Goal: Answer question/provide support: Answer question/provide support

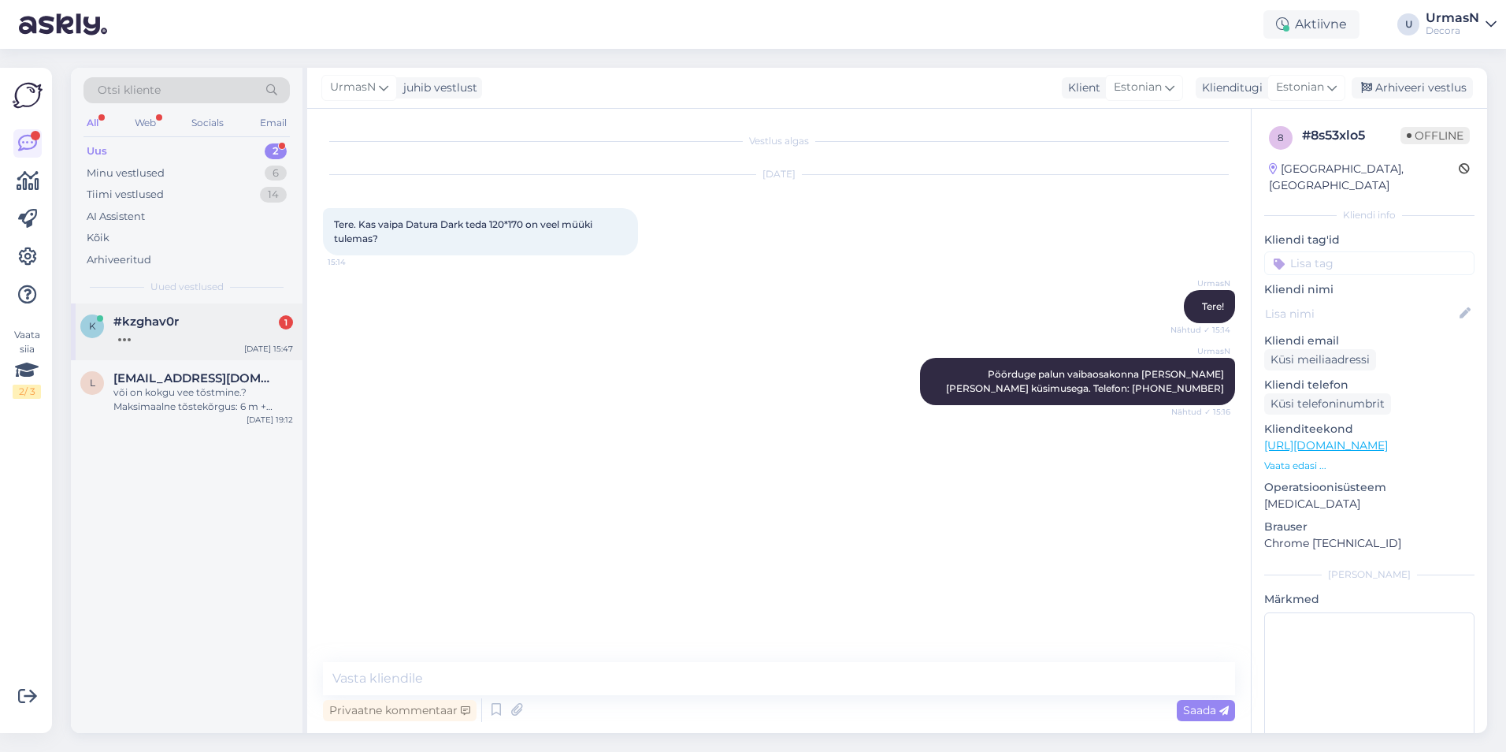
click at [143, 329] on div at bounding box center [203, 336] width 180 height 14
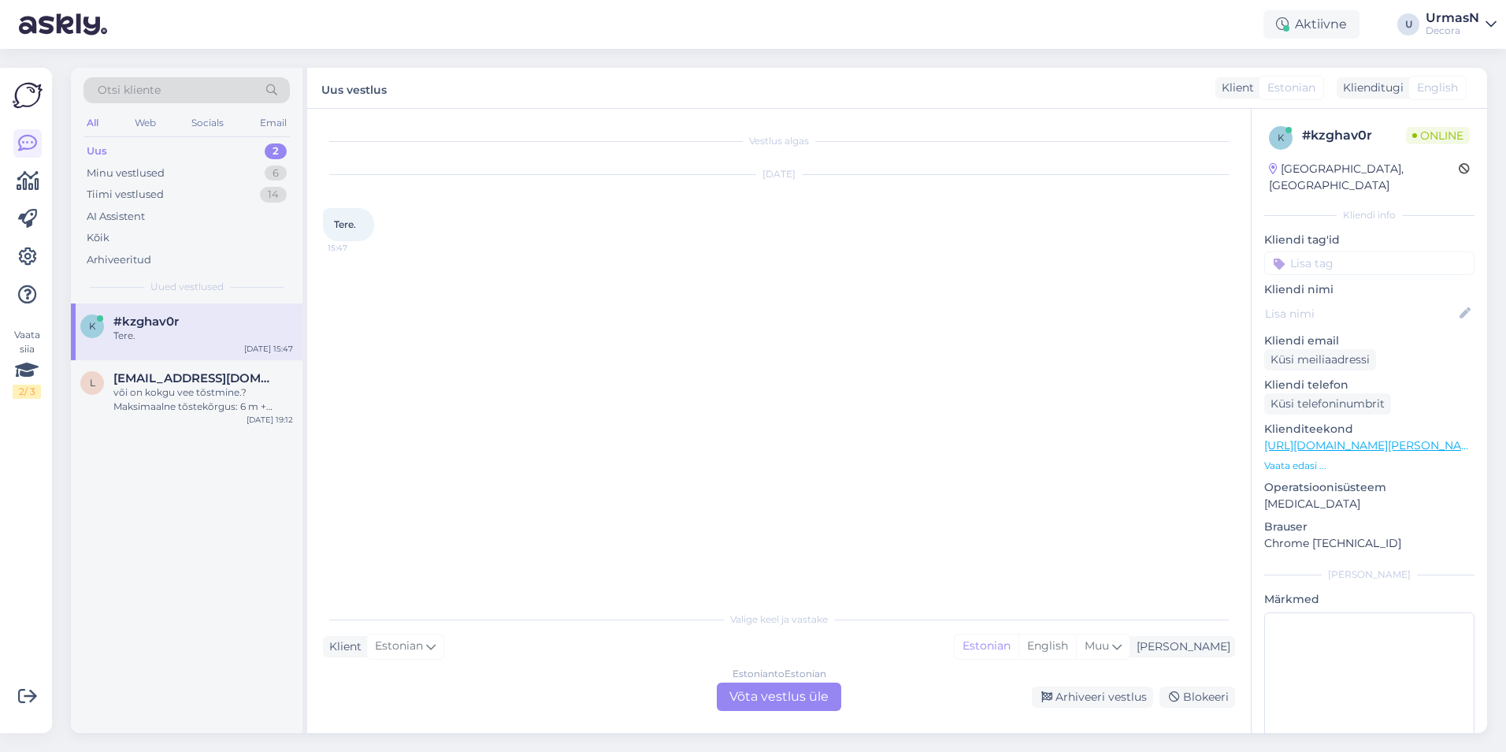
click at [771, 698] on div "Estonian to Estonian Võta vestlus üle" at bounding box center [779, 696] width 124 height 28
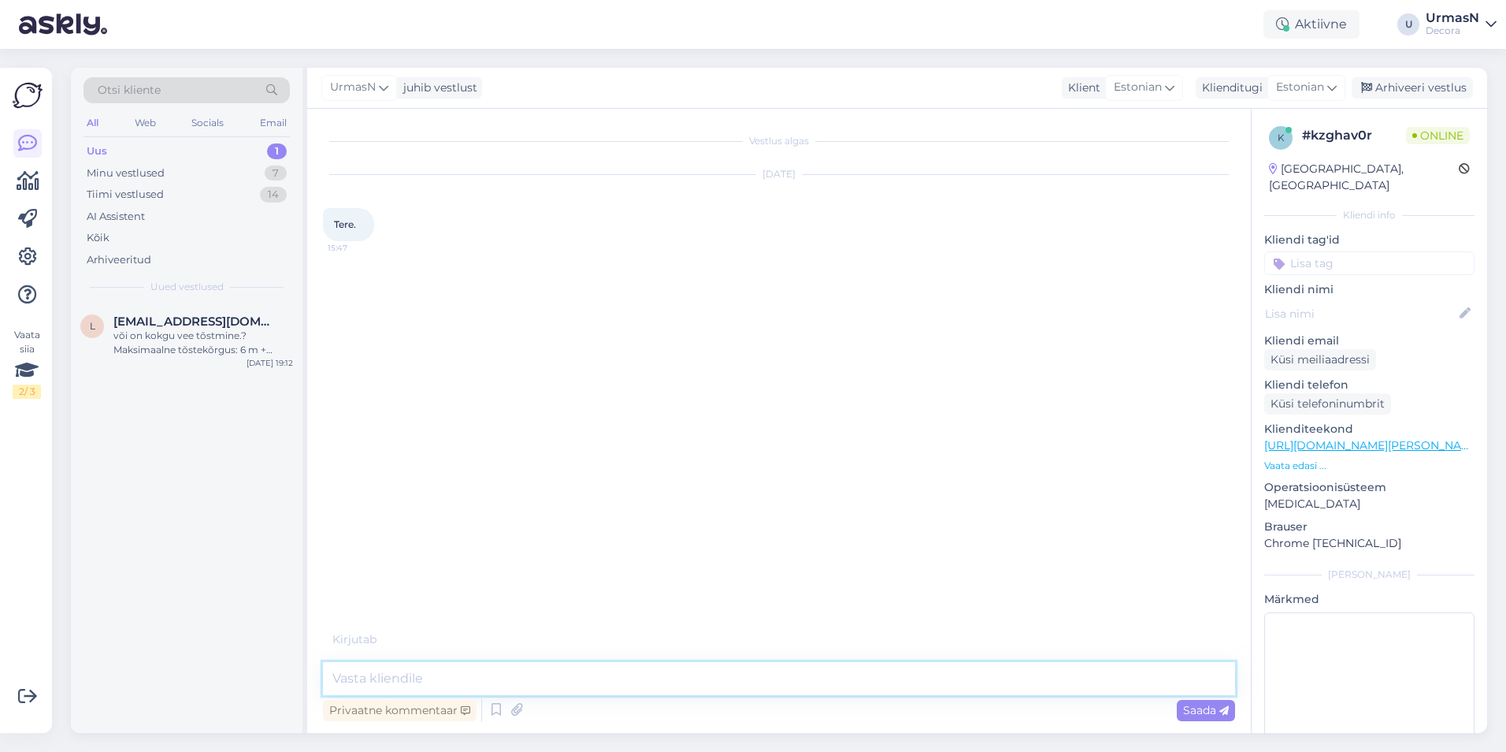
click at [455, 678] on textarea at bounding box center [779, 678] width 912 height 33
type textarea "Tere!"
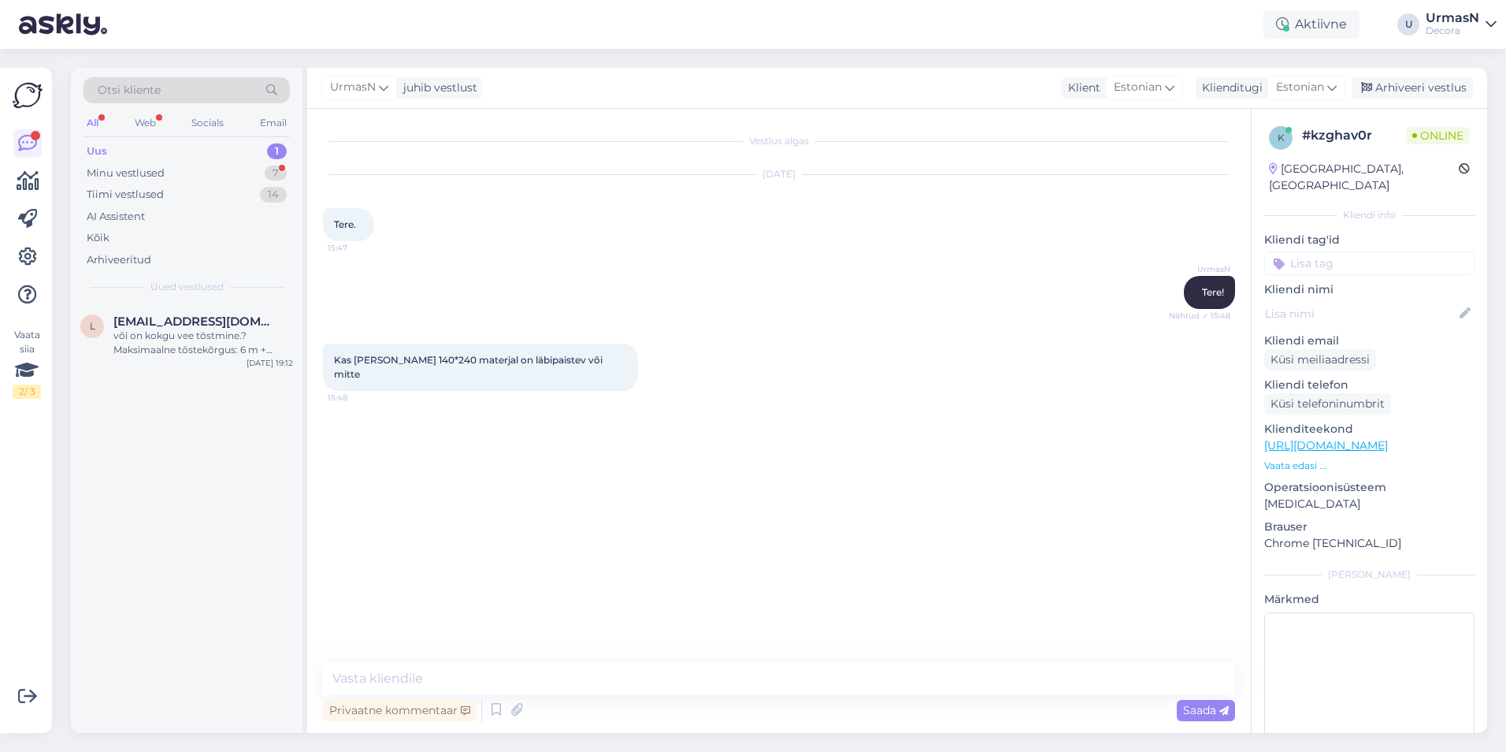
click at [1283, 458] on p "Vaata edasi ..." at bounding box center [1369, 465] width 210 height 14
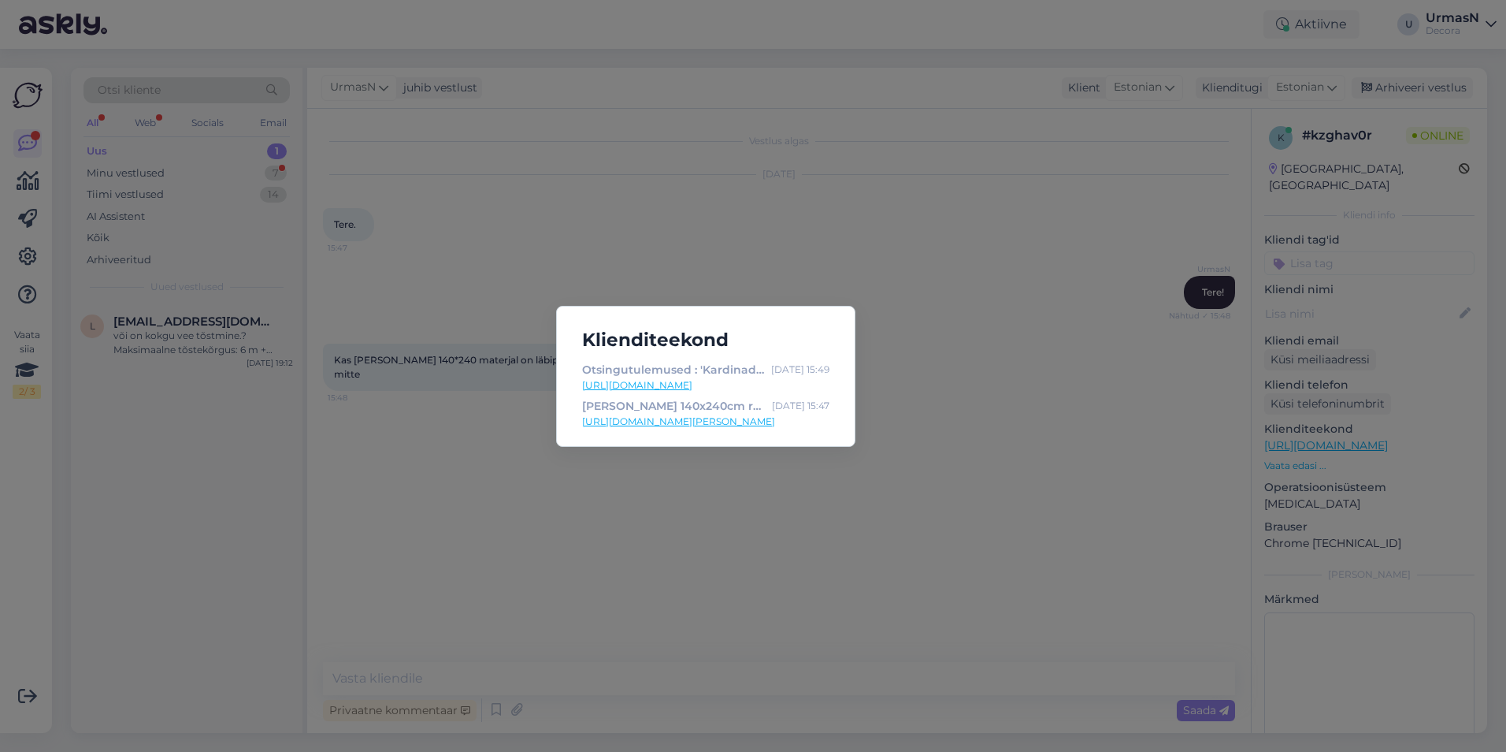
click at [584, 481] on div "Klienditeekond Otsingutulemused : 'Kardinad' | Decora [DATE] 15:49 [URL][DOMAIN…" at bounding box center [753, 376] width 1506 height 752
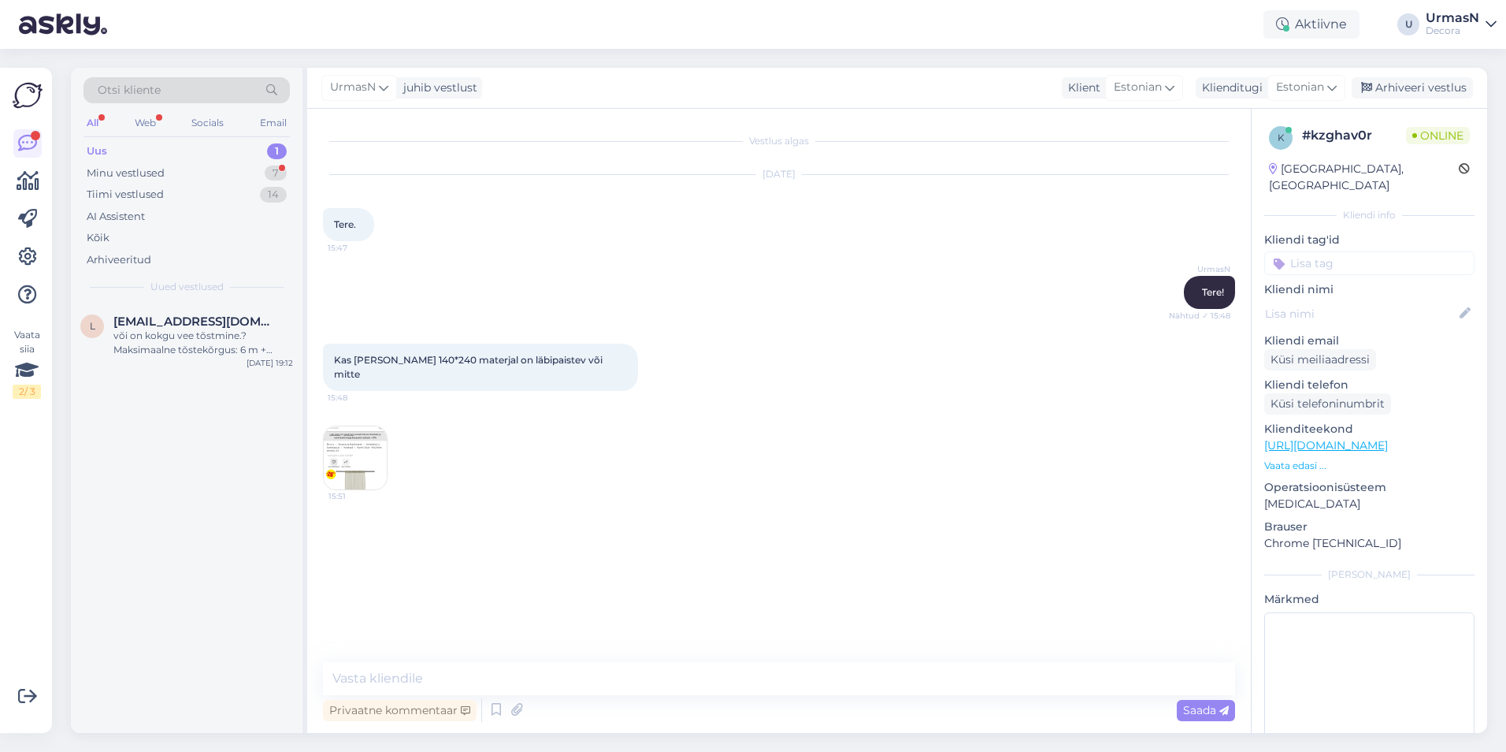
click at [361, 488] on img at bounding box center [355, 457] width 63 height 63
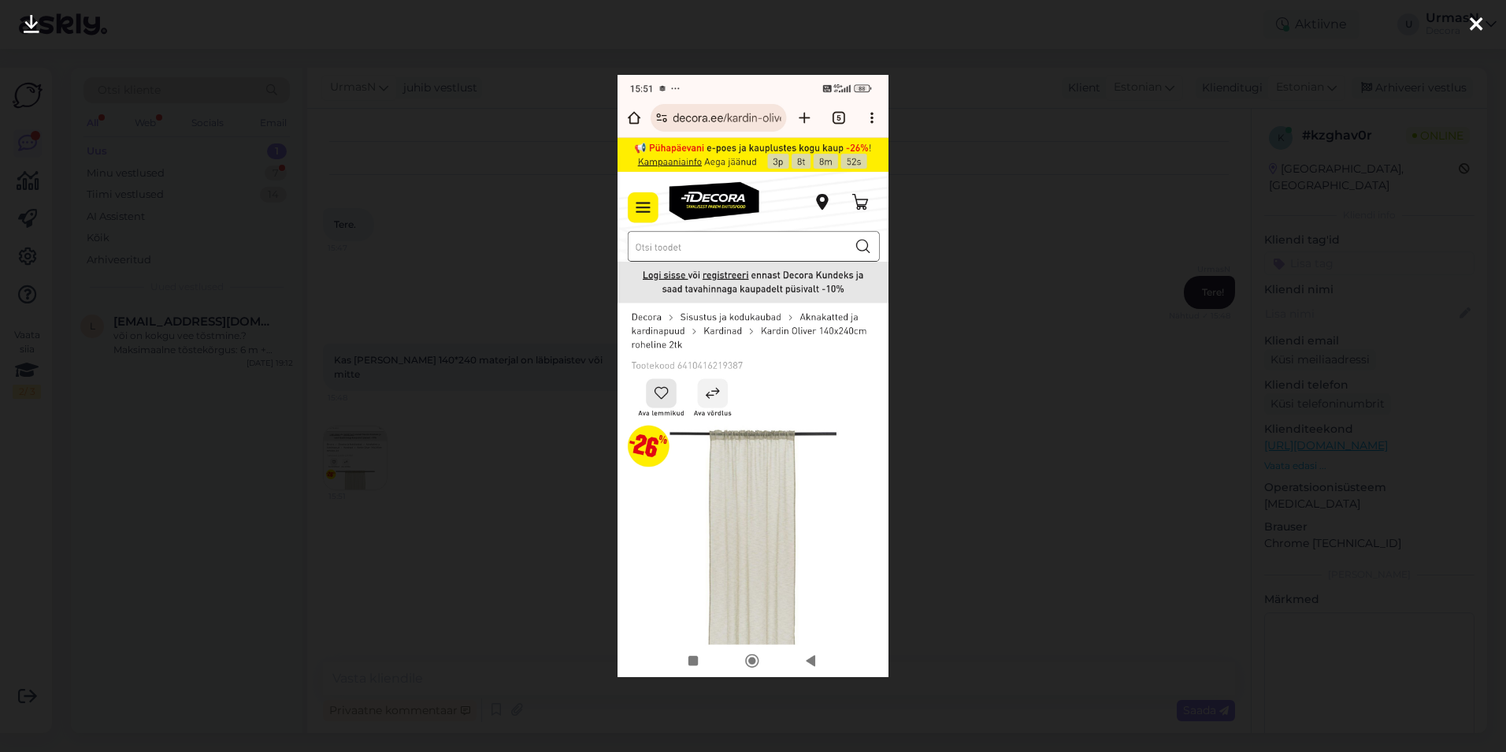
click at [462, 590] on div at bounding box center [753, 376] width 1506 height 752
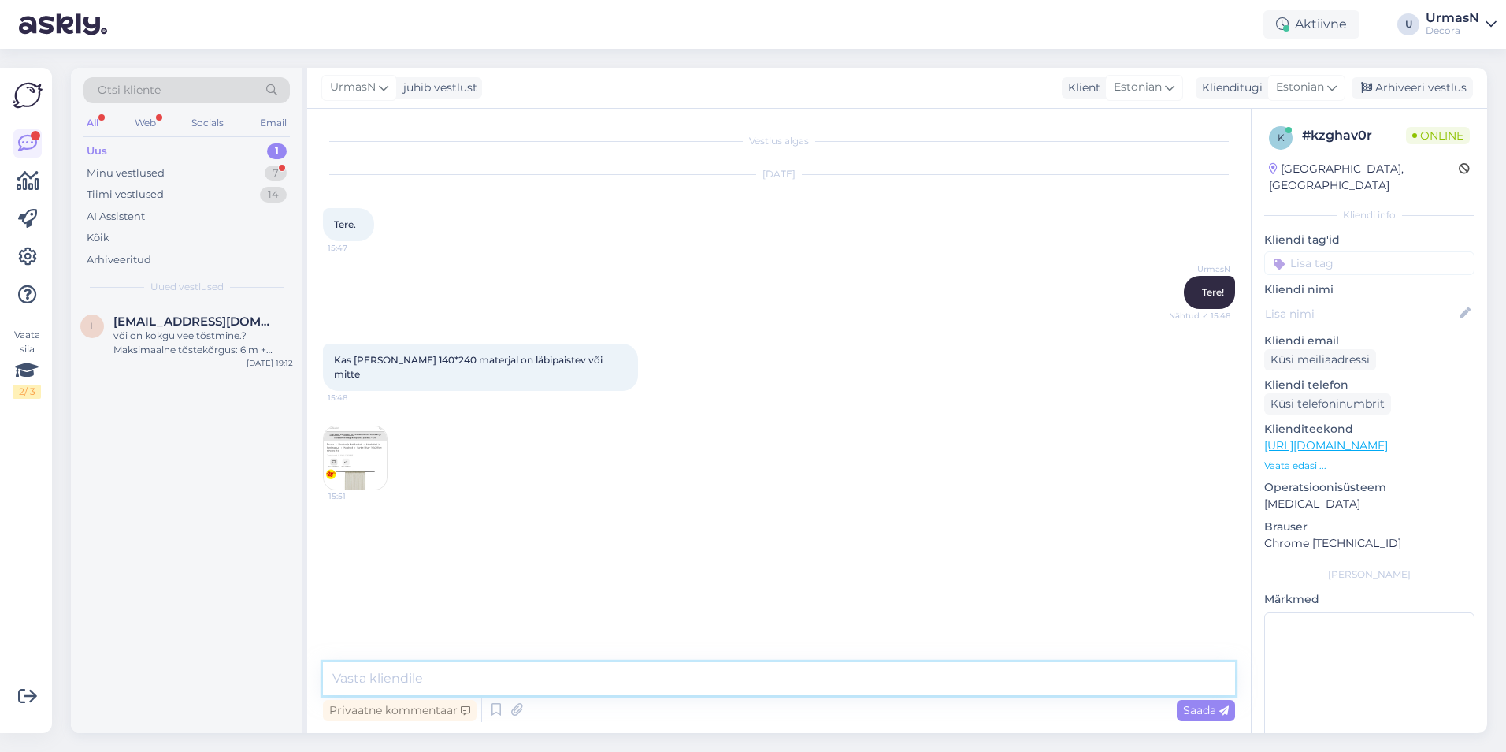
click at [423, 681] on textarea at bounding box center [779, 678] width 912 height 33
type textarea "Jah, need on läbipaistvad kardinad."
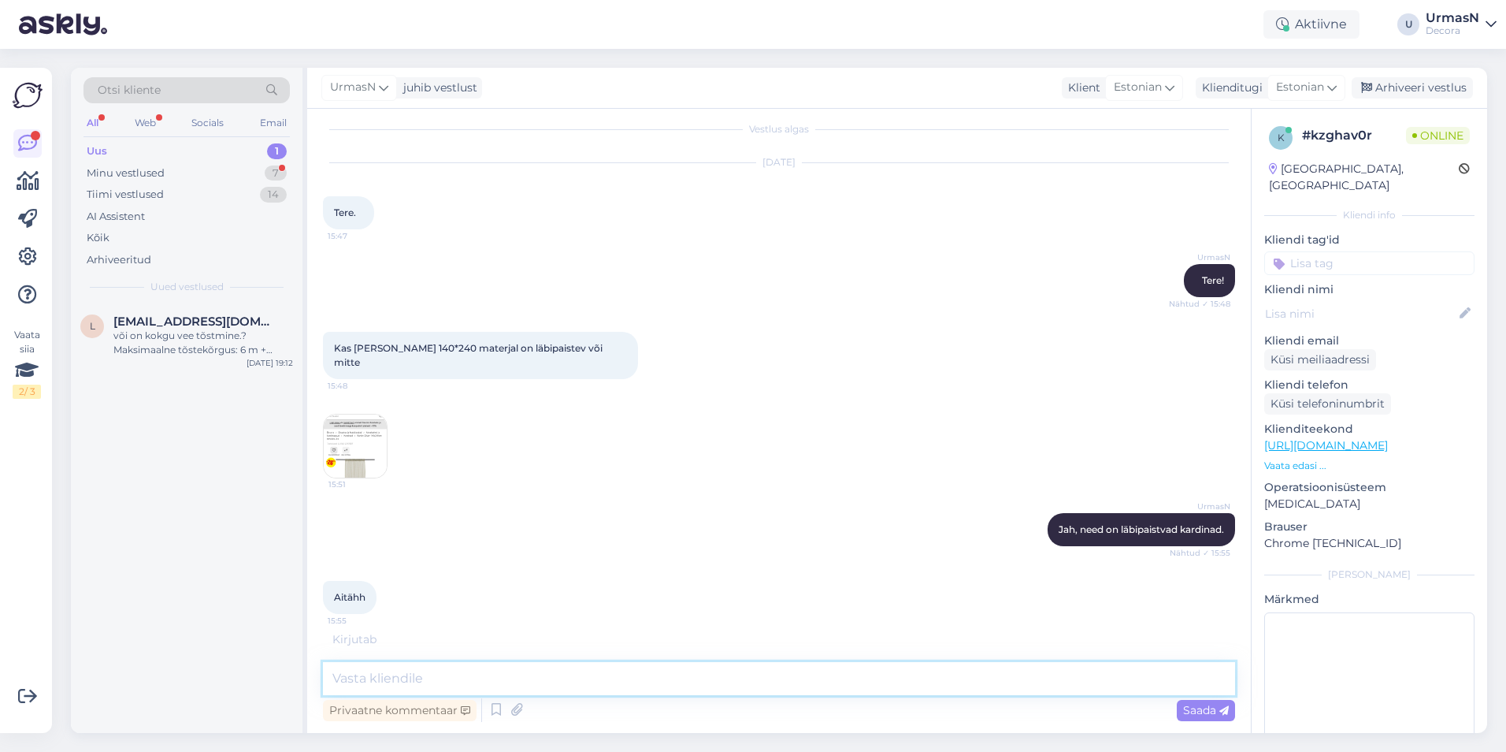
click at [431, 670] on textarea at bounding box center [779, 678] width 912 height 33
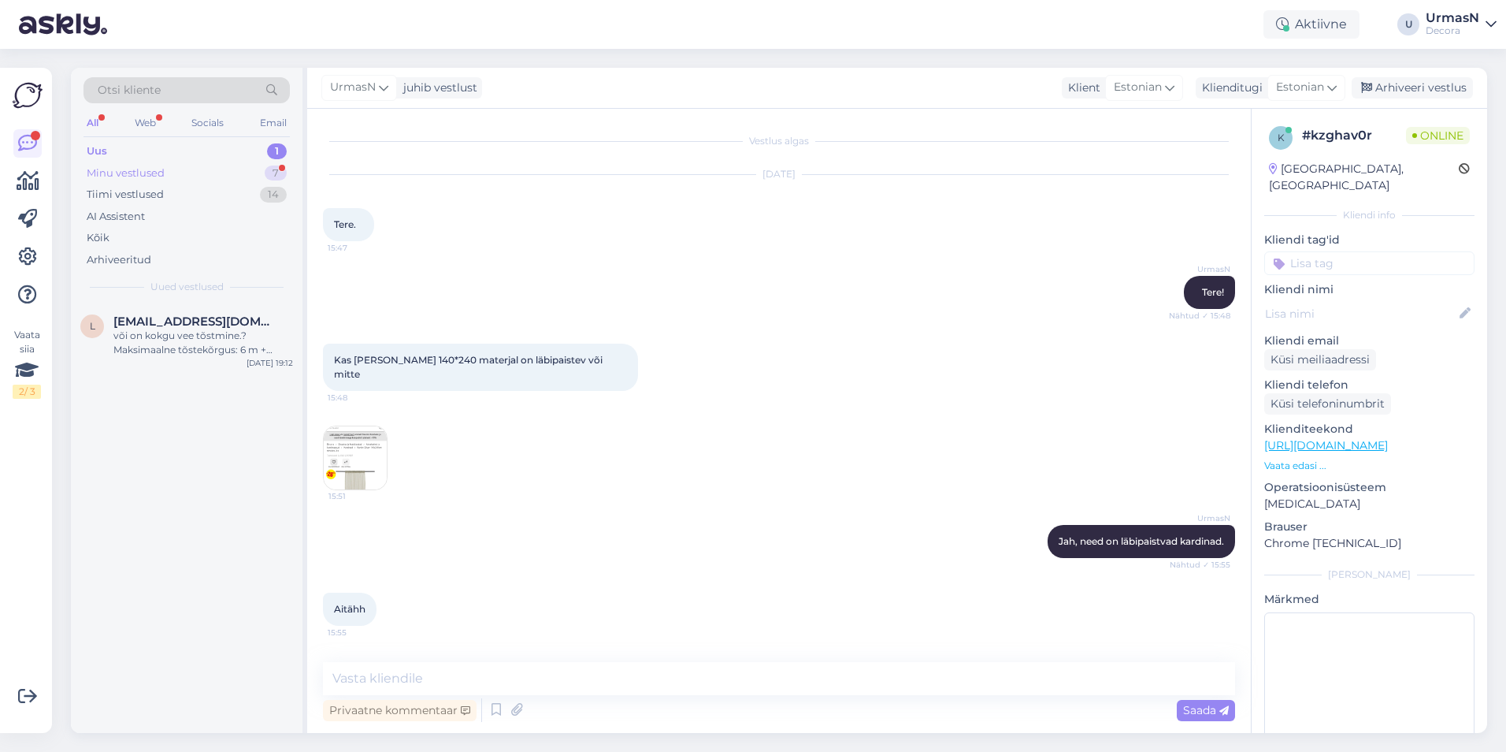
click at [165, 174] on div "Minu vestlused 7" at bounding box center [187, 173] width 206 height 22
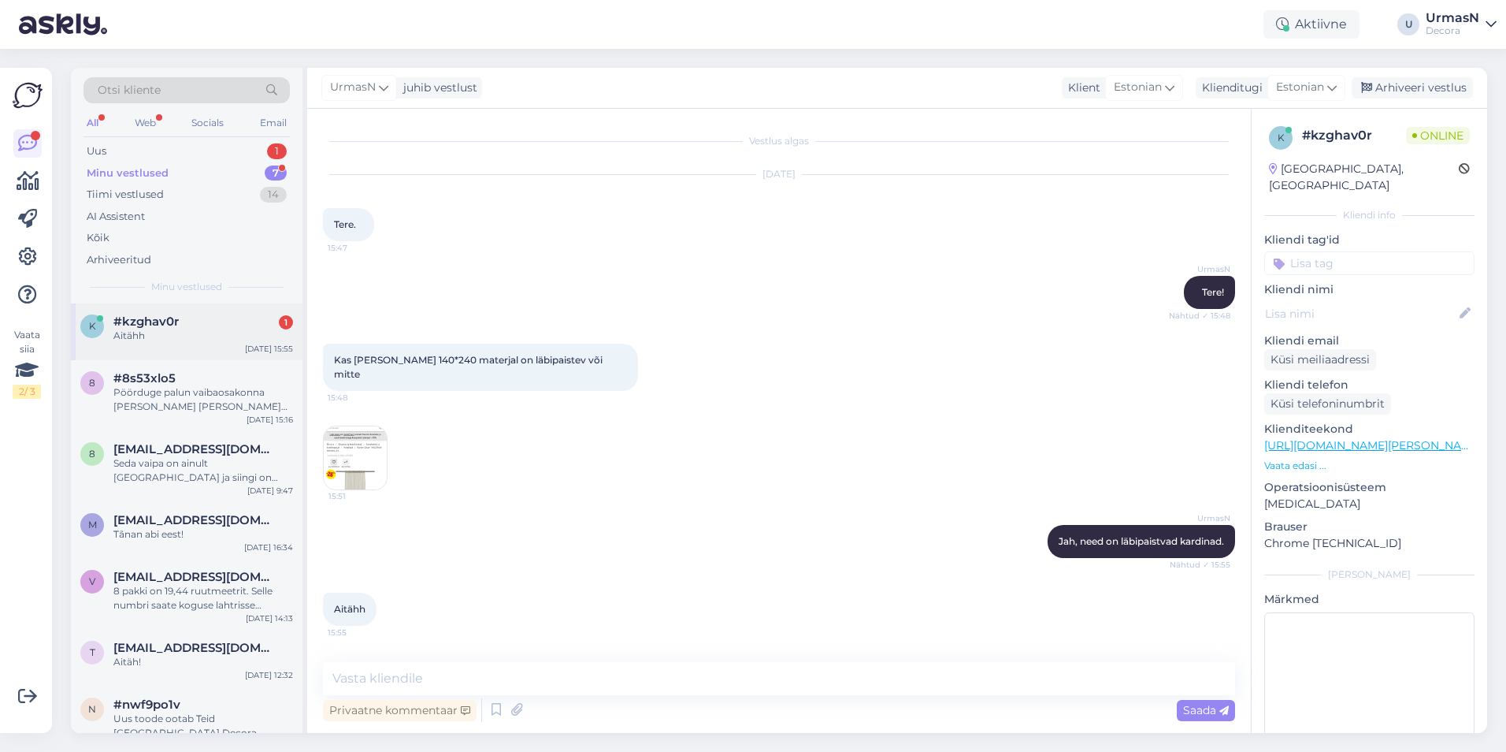
click at [193, 329] on div "Aitähh" at bounding box center [203, 336] width 180 height 14
click at [420, 682] on textarea at bounding box center [779, 678] width 912 height 33
type textarea "Kena päeva jätku!"
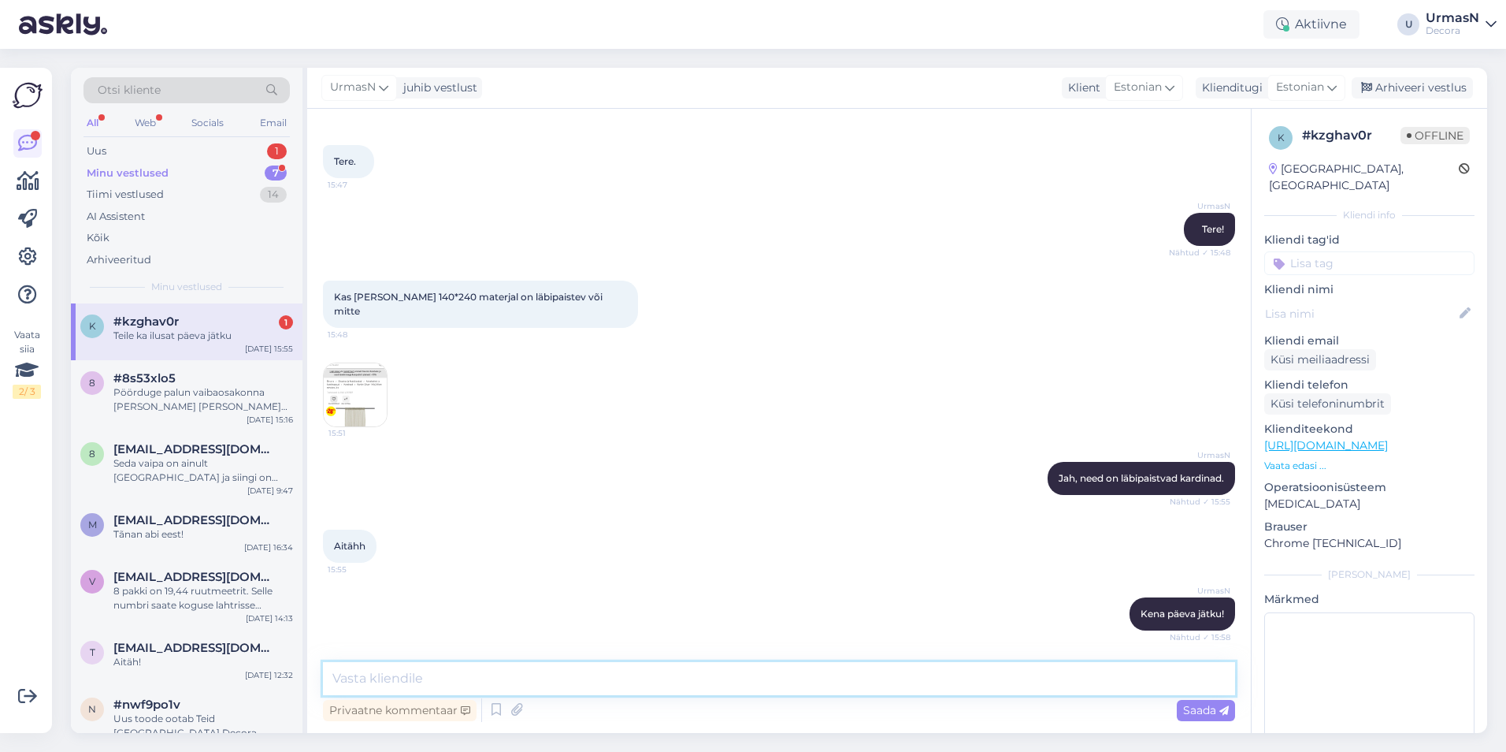
scroll to position [131, 0]
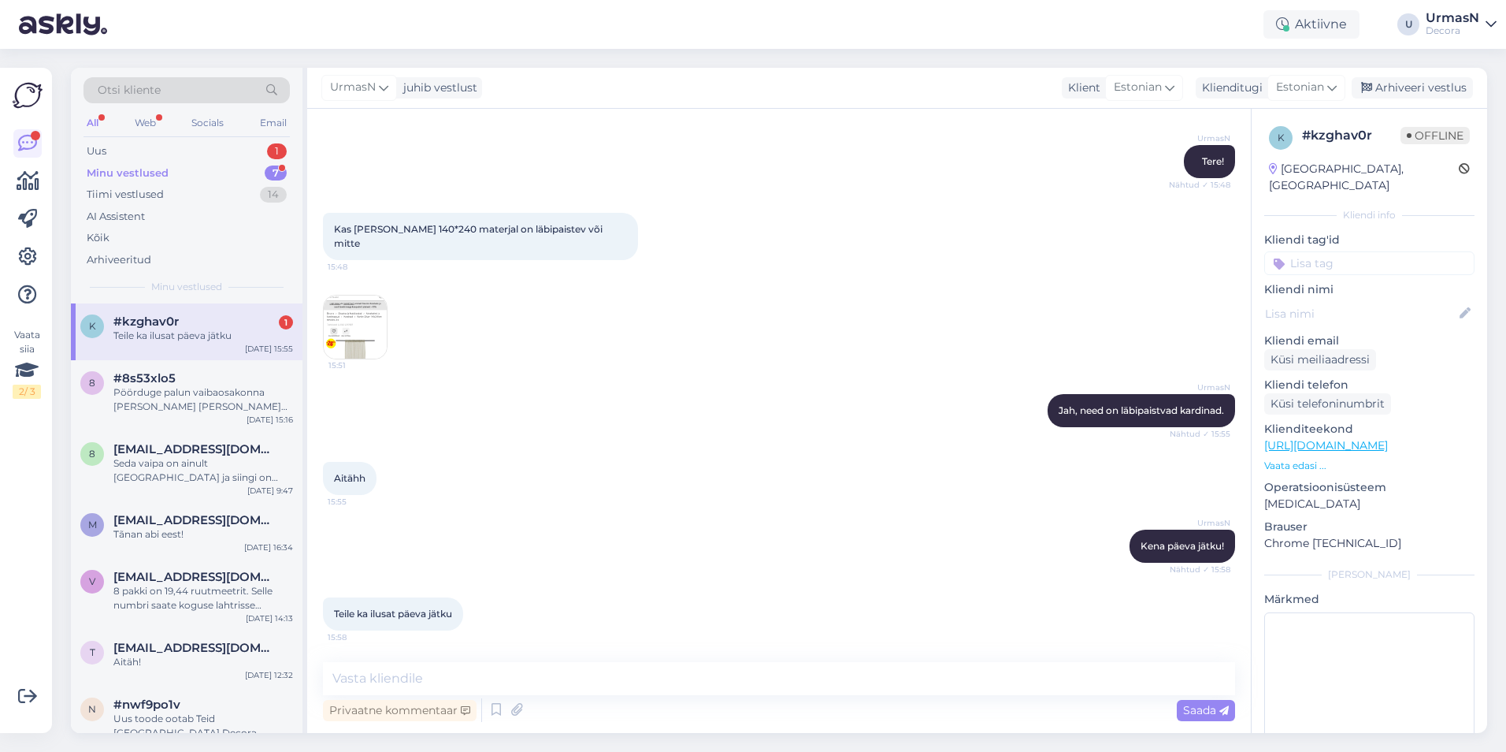
click at [170, 336] on div "Teile ka ilusat päeva jätku" at bounding box center [203, 336] width 180 height 14
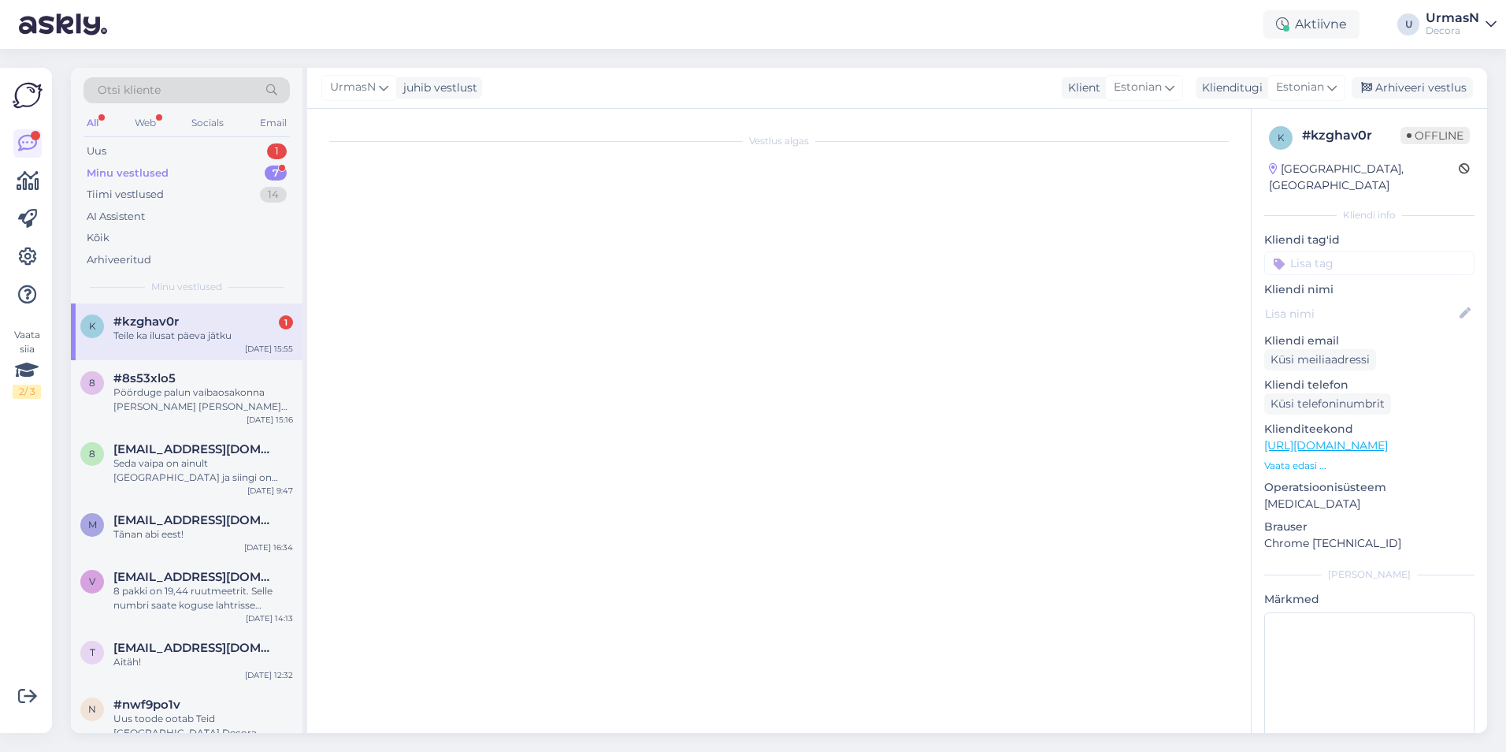
scroll to position [0, 0]
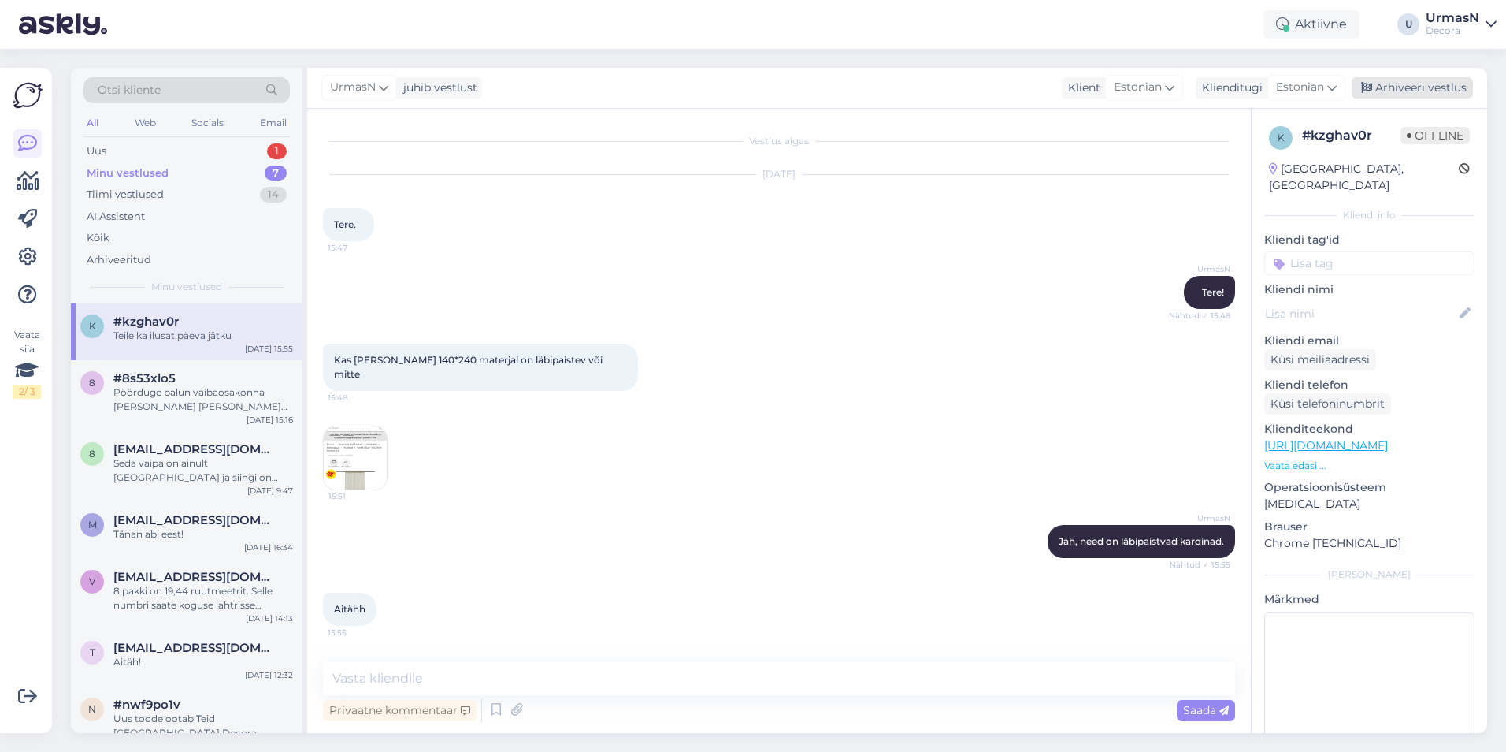
click at [1413, 80] on div "Arhiveeri vestlus" at bounding box center [1412, 87] width 121 height 21
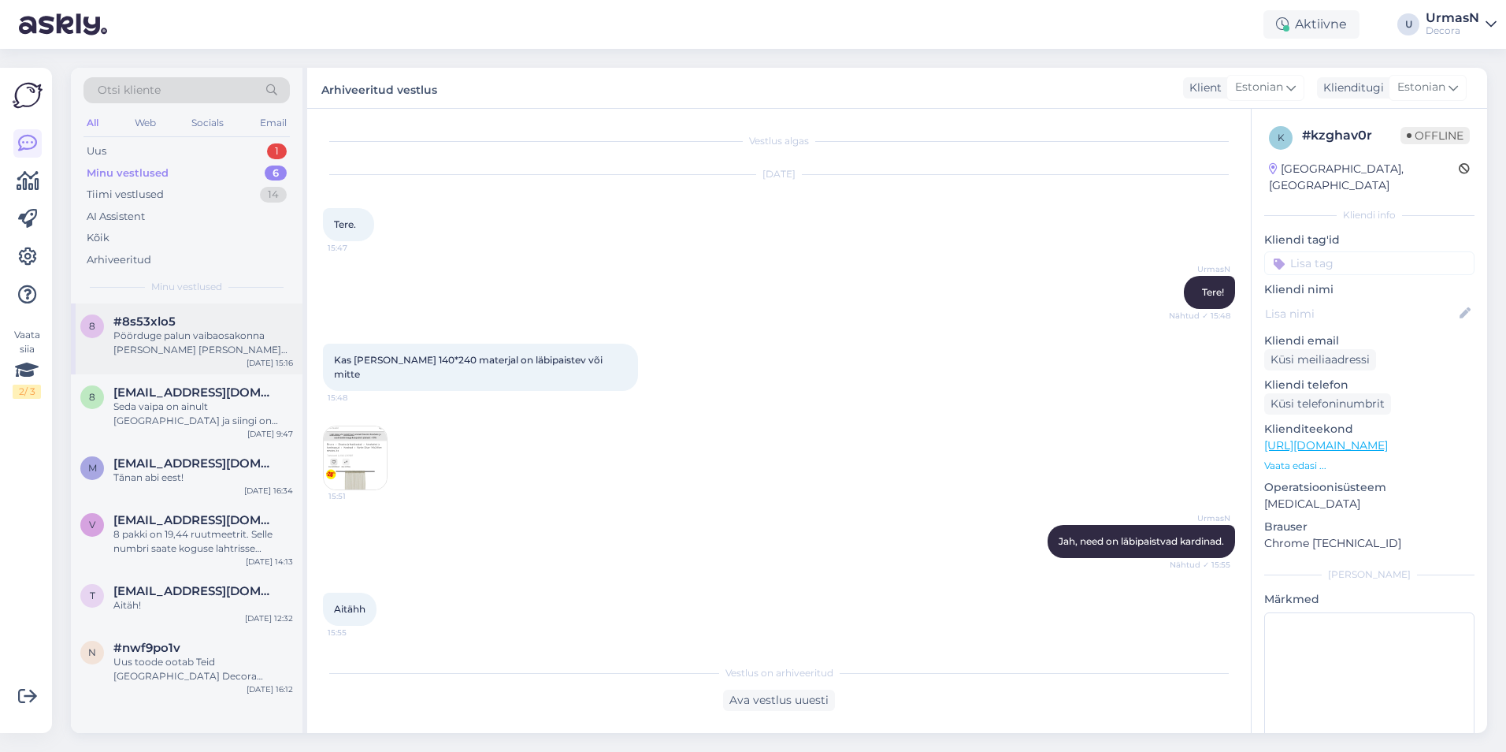
click at [251, 339] on div "Pöörduge palun vaibaosakonna [PERSON_NAME] [PERSON_NAME] küsimusega. Telefon: […" at bounding box center [203, 343] width 180 height 28
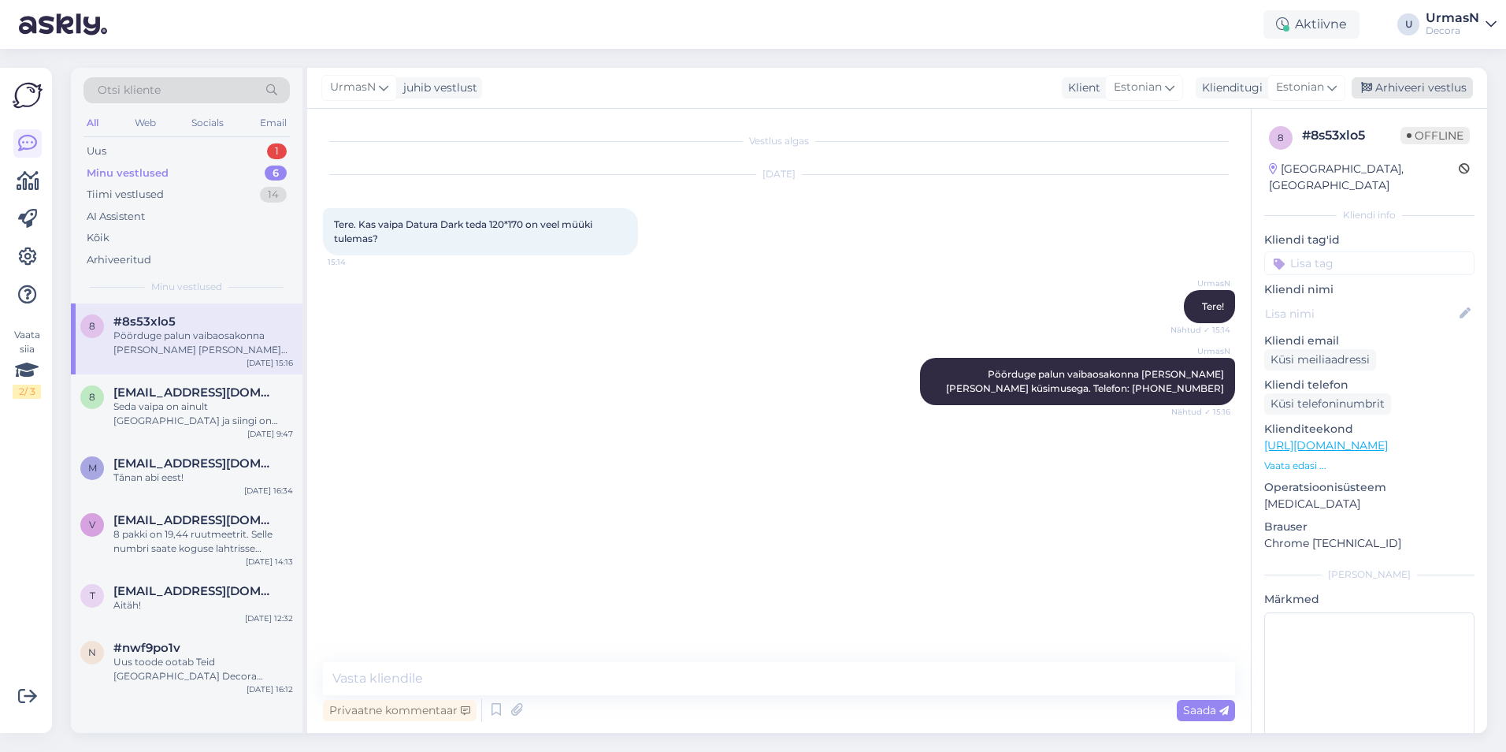
click at [1401, 89] on div "Arhiveeri vestlus" at bounding box center [1412, 87] width 121 height 21
